Goal: Navigation & Orientation: Find specific page/section

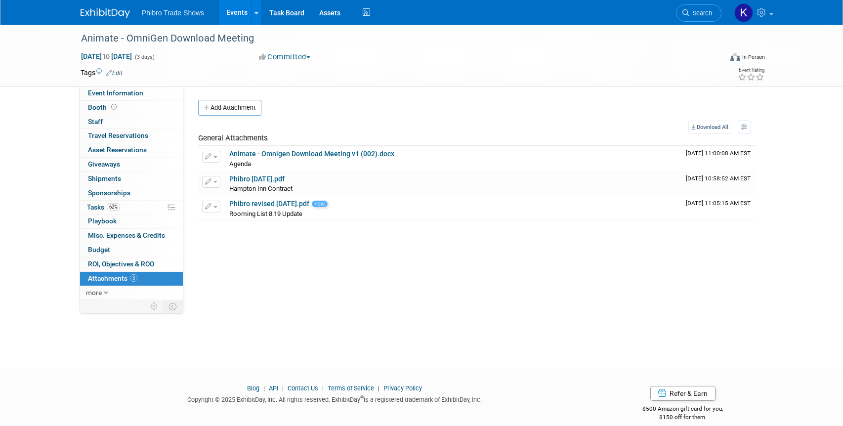
click at [241, 15] on link "Events" at bounding box center [237, 12] width 36 height 25
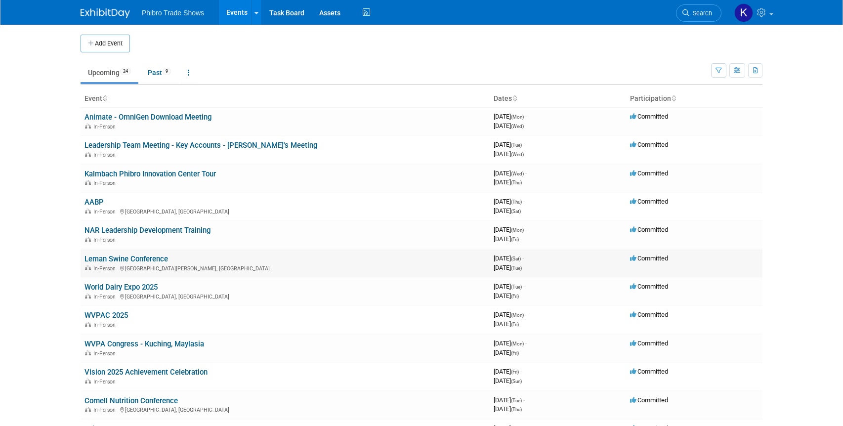
click at [162, 260] on link "Leman Swine Conference" at bounding box center [125, 258] width 83 height 9
